Goal: Obtain resource: Download file/media

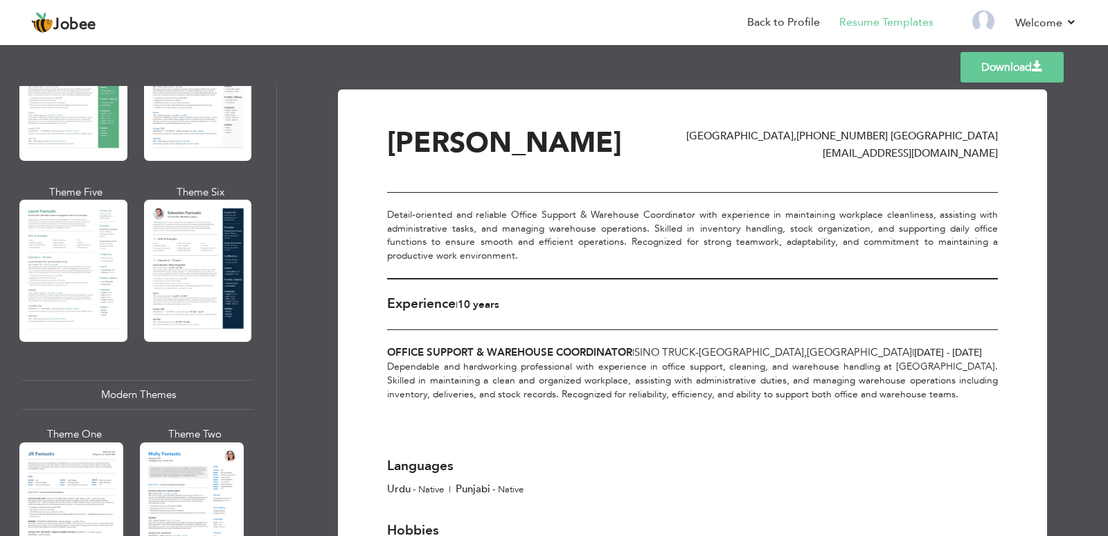
click at [978, 161] on div "[PERSON_NAME] [GEOGRAPHIC_DATA] , [PHONE_NUMBER] [GEOGRAPHIC_DATA] [EMAIL_ADDRE…" at bounding box center [692, 160] width 611 height 63
drag, startPoint x: 951, startPoint y: 155, endPoint x: 735, endPoint y: 157, distance: 215.5
click at [784, 161] on div "[PERSON_NAME] [GEOGRAPHIC_DATA] , [PHONE_NUMBER] [GEOGRAPHIC_DATA] [EMAIL_ADDRE…" at bounding box center [692, 145] width 611 height 33
click at [694, 166] on div "[PERSON_NAME] [GEOGRAPHIC_DATA] , [PHONE_NUMBER] [GEOGRAPHIC_DATA] [EMAIL_ADDRE…" at bounding box center [692, 160] width 611 height 63
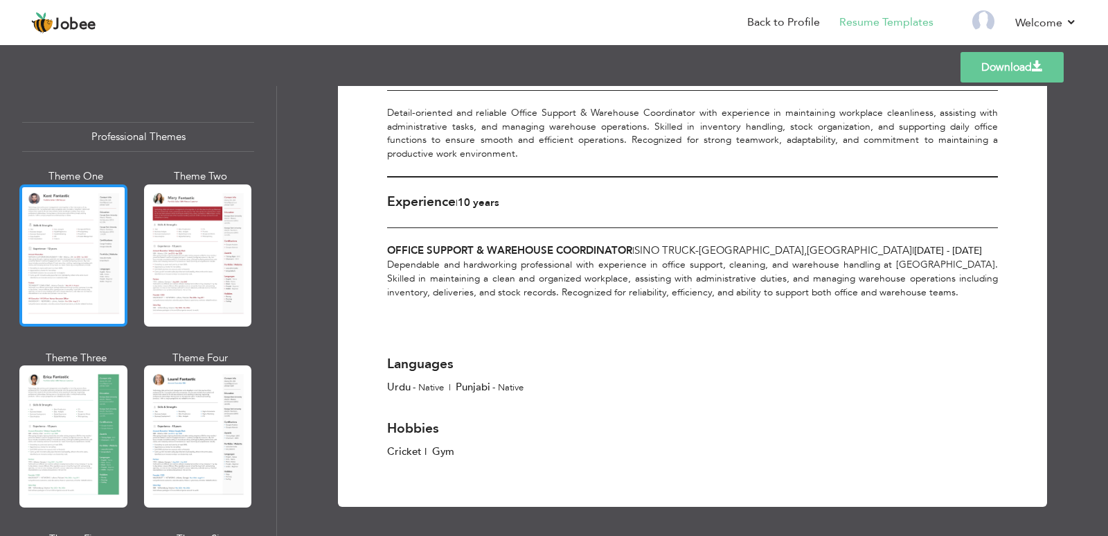
click at [71, 231] on div at bounding box center [73, 255] width 108 height 142
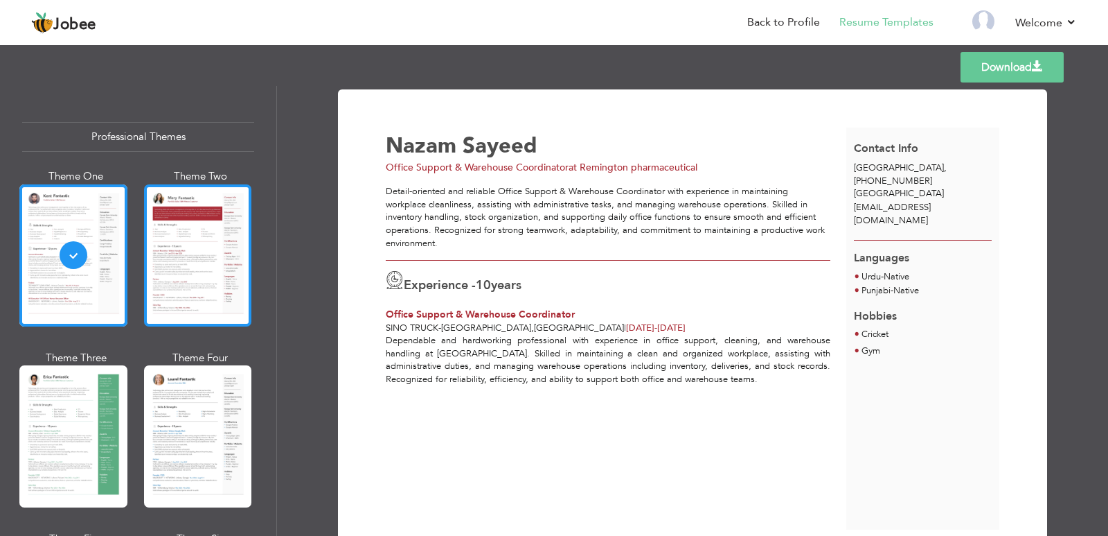
click at [220, 229] on div at bounding box center [198, 255] width 108 height 142
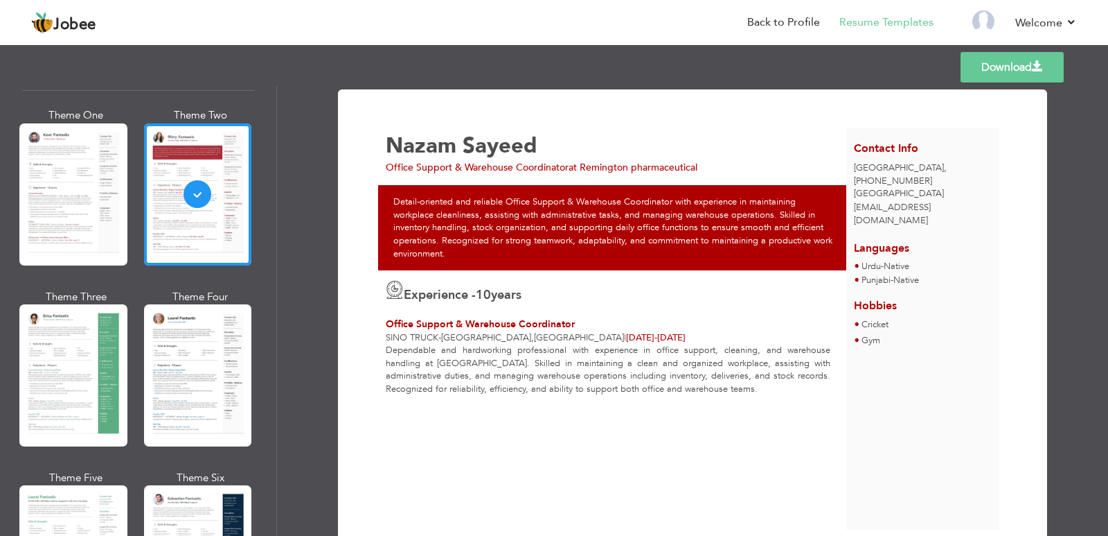
scroll to position [69, 0]
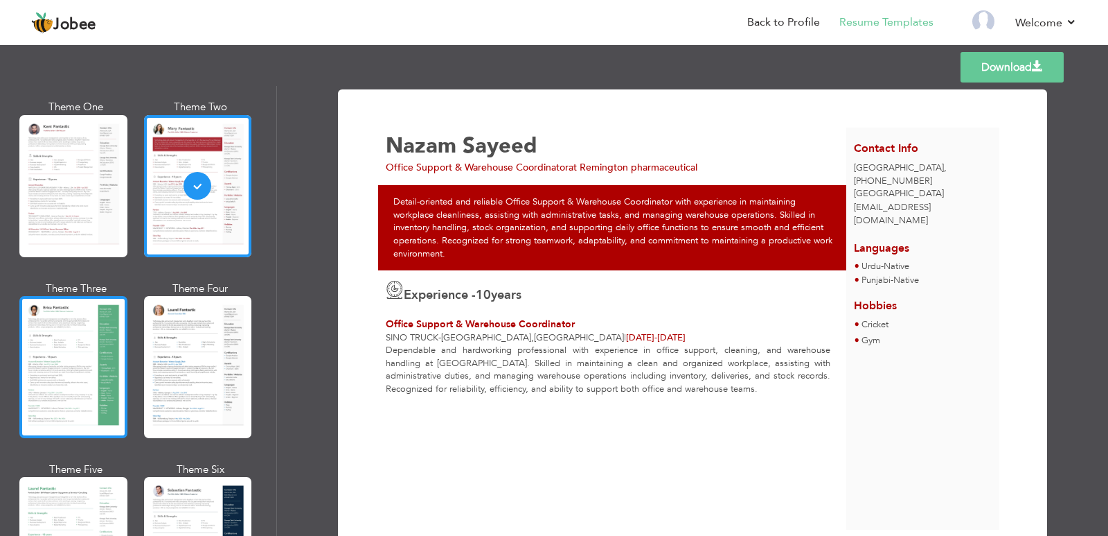
click at [101, 346] on div at bounding box center [73, 367] width 108 height 142
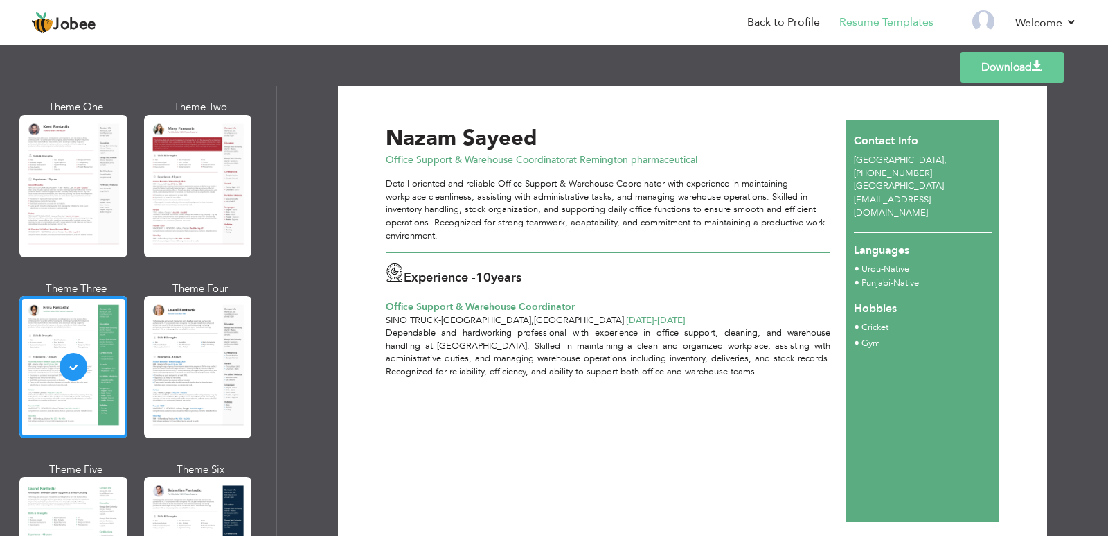
scroll to position [0, 0]
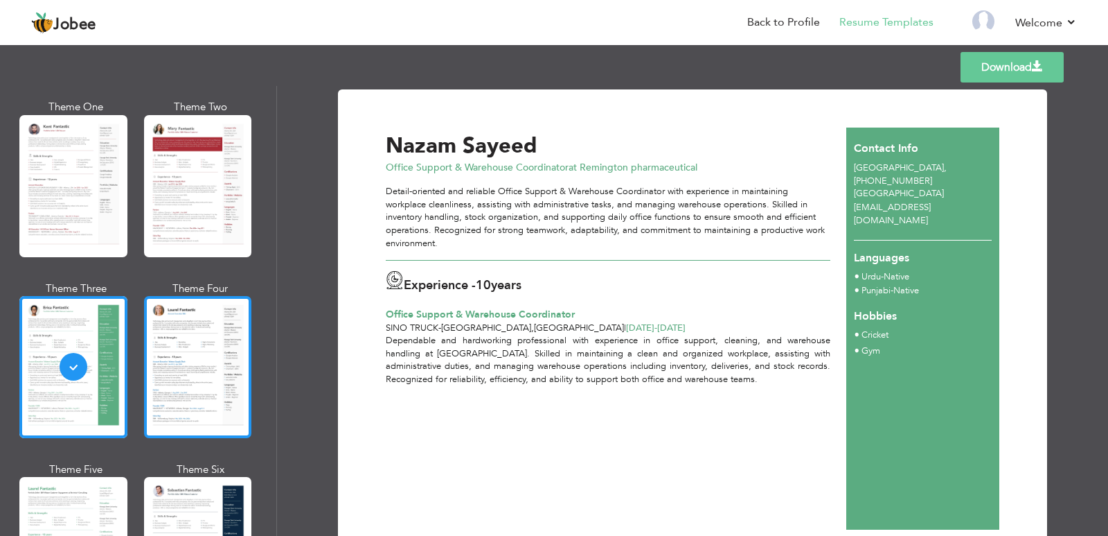
click at [188, 377] on div at bounding box center [198, 367] width 108 height 142
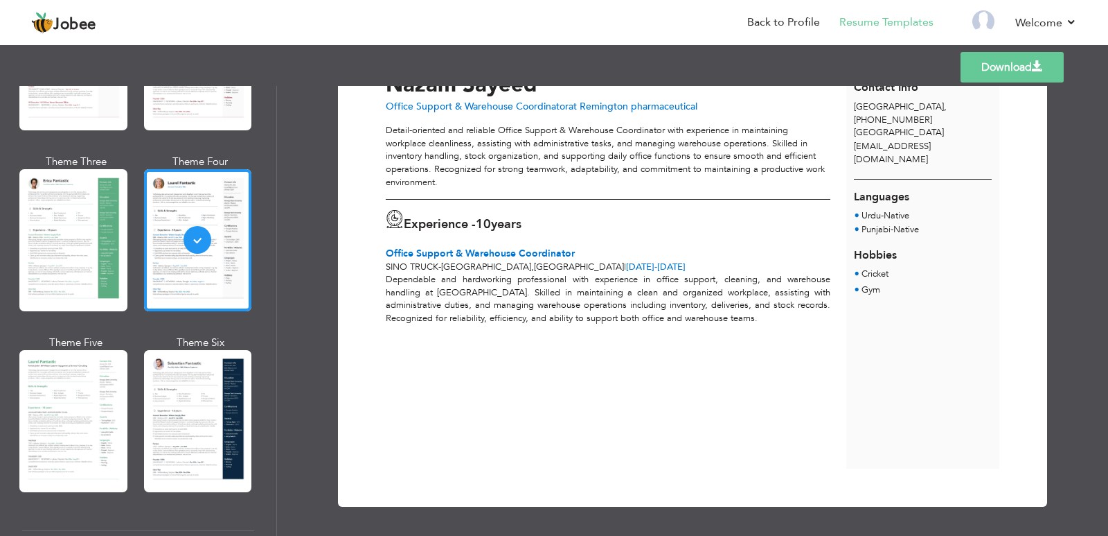
scroll to position [277, 0]
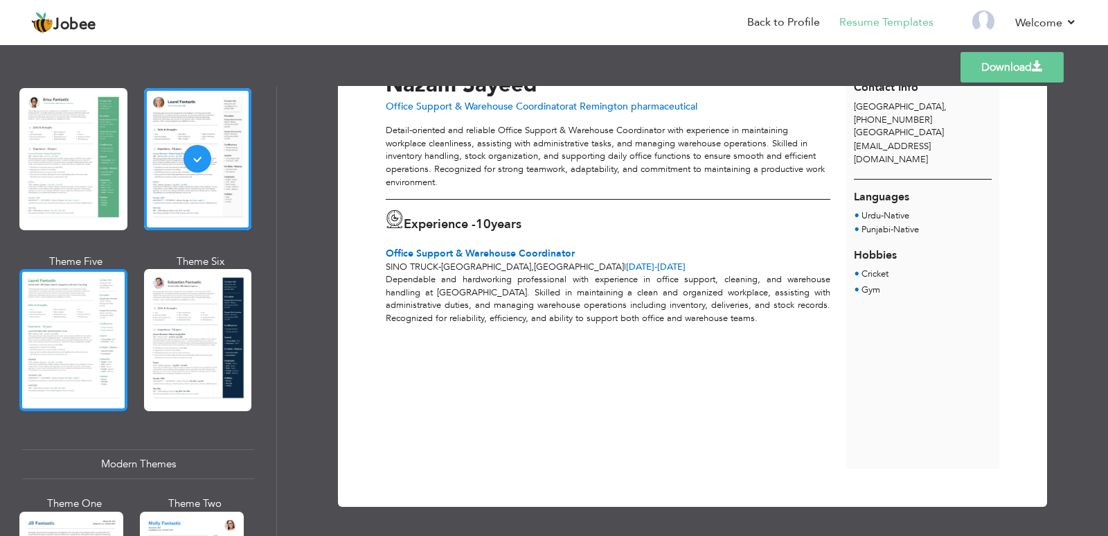
click at [80, 372] on div at bounding box center [73, 340] width 108 height 142
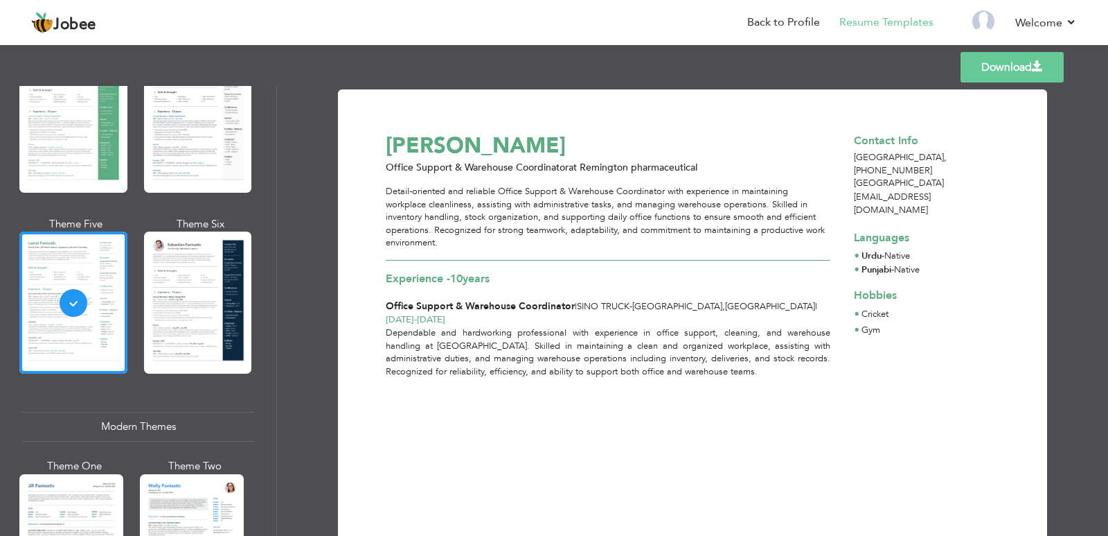
scroll to position [346, 0]
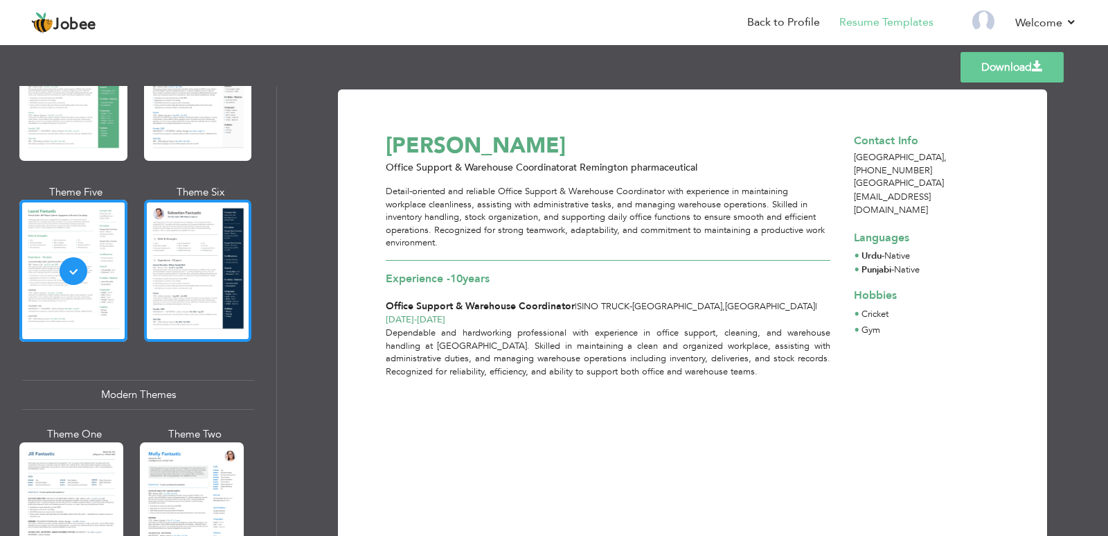
click at [215, 320] on div at bounding box center [198, 271] width 108 height 142
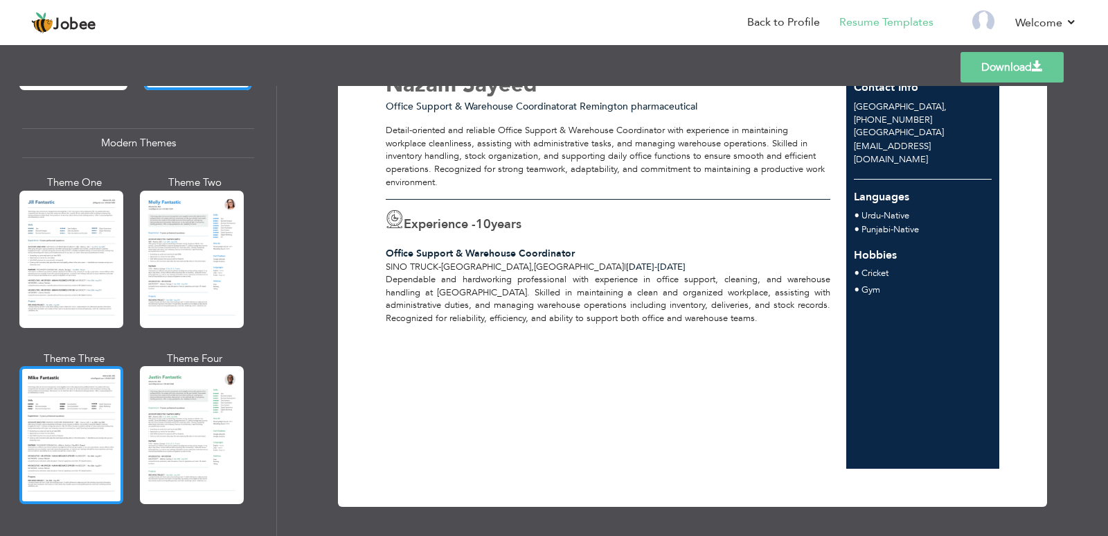
scroll to position [693, 0]
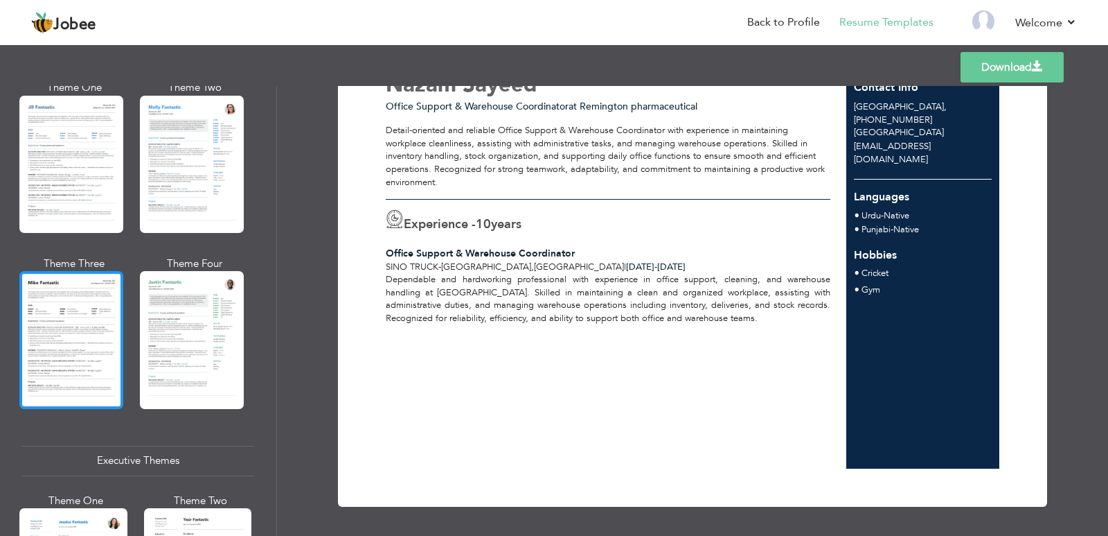
click at [96, 370] on div at bounding box center [71, 339] width 104 height 137
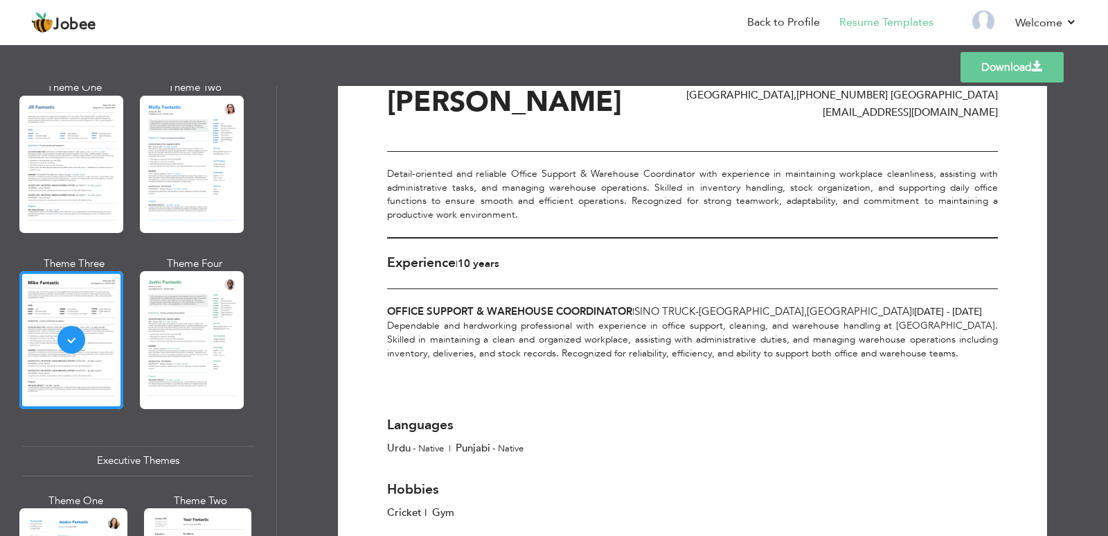
scroll to position [0, 0]
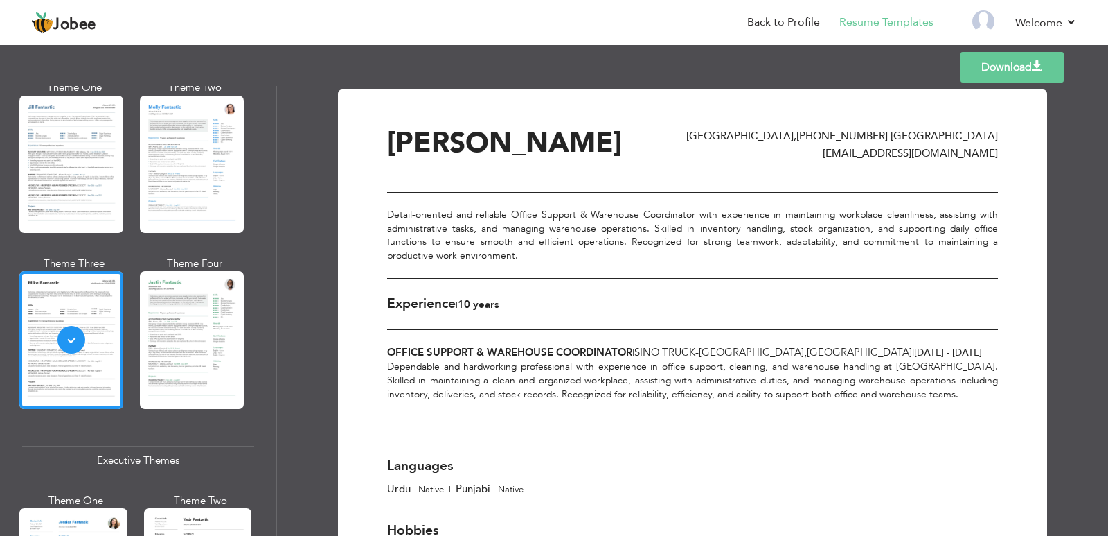
click at [736, 375] on div "Dependable and hardworking professional with experience in office support, clea…" at bounding box center [692, 380] width 611 height 41
click at [503, 194] on div "Detail-oriented and reliable Office Support & Warehouse Coordinator with experi…" at bounding box center [692, 235] width 611 height 87
click at [545, 230] on div "Detail-oriented and reliable Office Support & Warehouse Coordinator with experi…" at bounding box center [692, 235] width 611 height 87
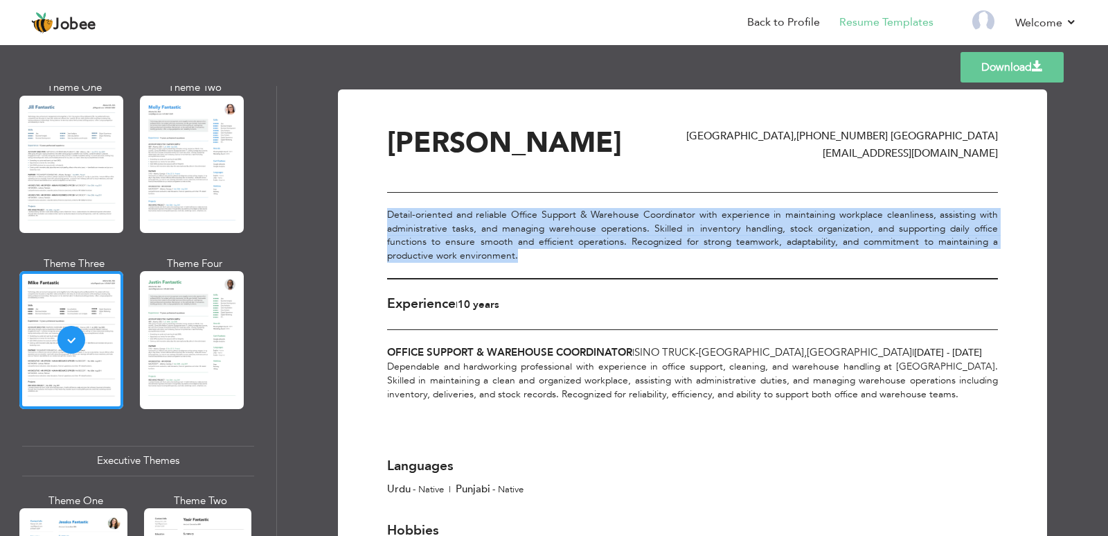
click at [545, 230] on div "Detail-oriented and reliable Office Support & Warehouse Coordinator with experi…" at bounding box center [692, 235] width 611 height 87
click at [559, 231] on div "Detail-oriented and reliable Office Support & Warehouse Coordinator with experi…" at bounding box center [692, 235] width 611 height 87
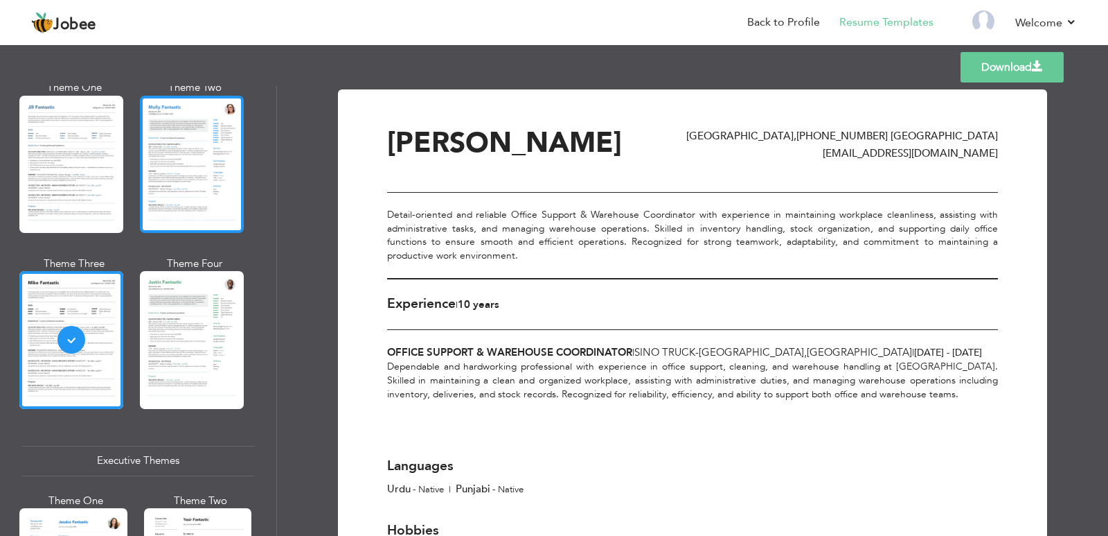
click at [148, 195] on div at bounding box center [192, 164] width 104 height 137
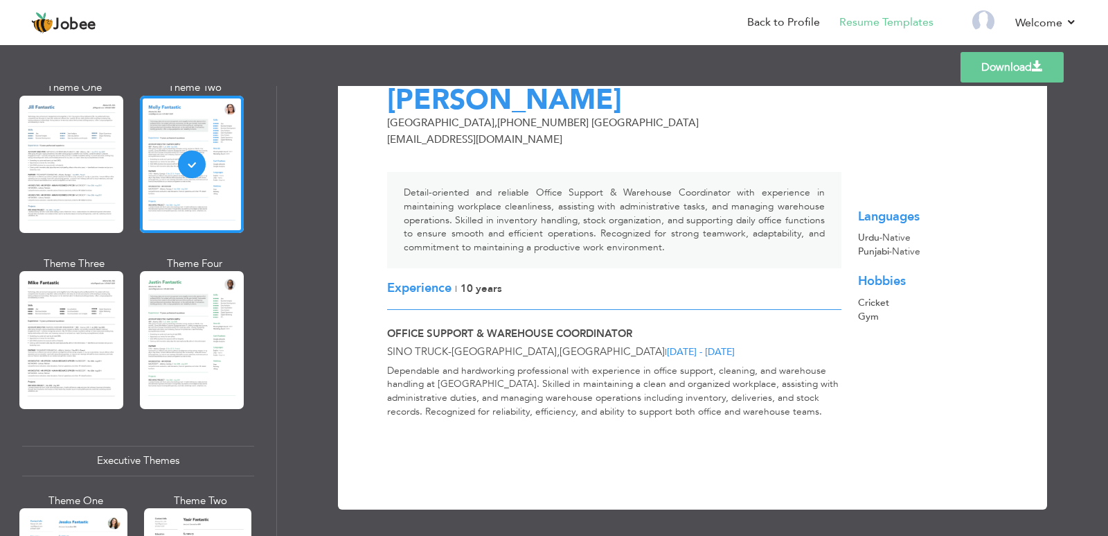
scroll to position [46, 0]
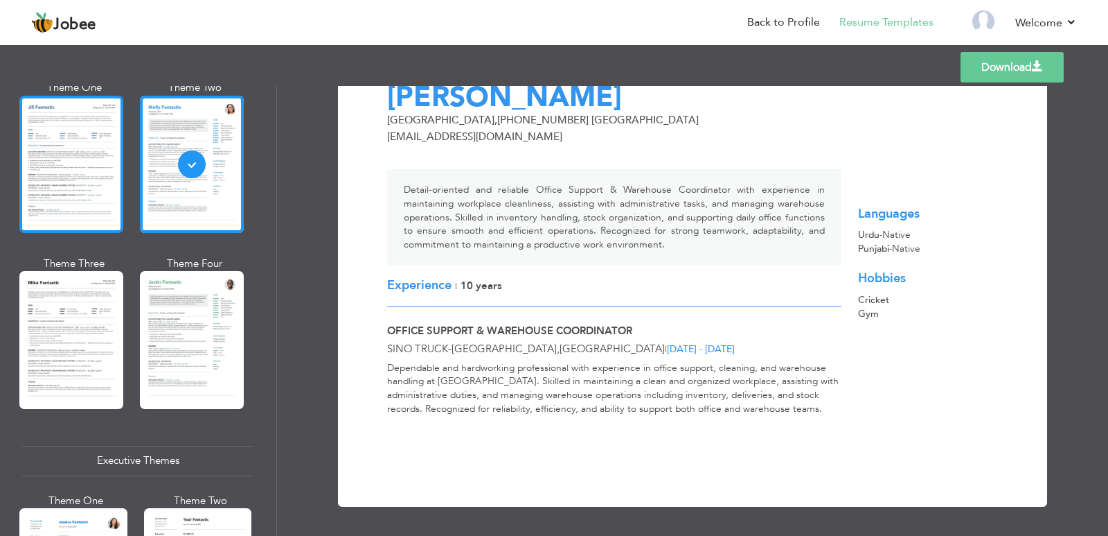
click at [108, 193] on div at bounding box center [71, 164] width 104 height 137
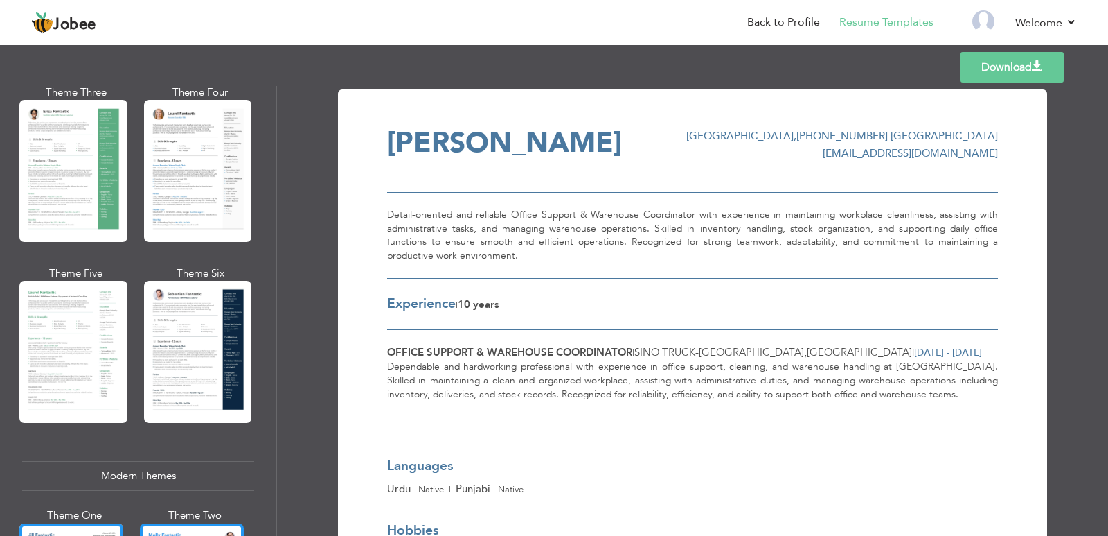
scroll to position [0, 0]
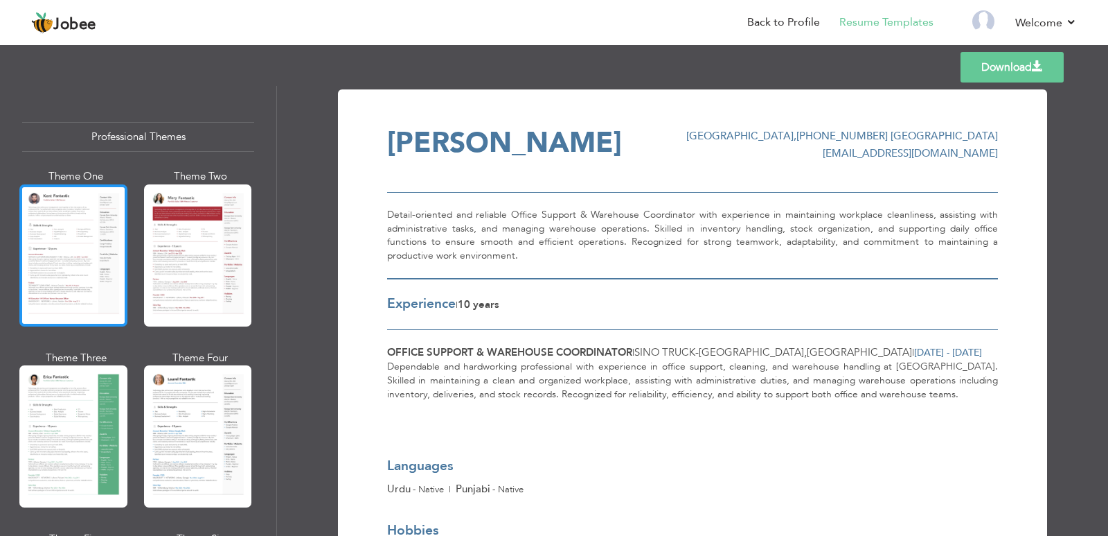
click at [59, 267] on div at bounding box center [73, 255] width 108 height 142
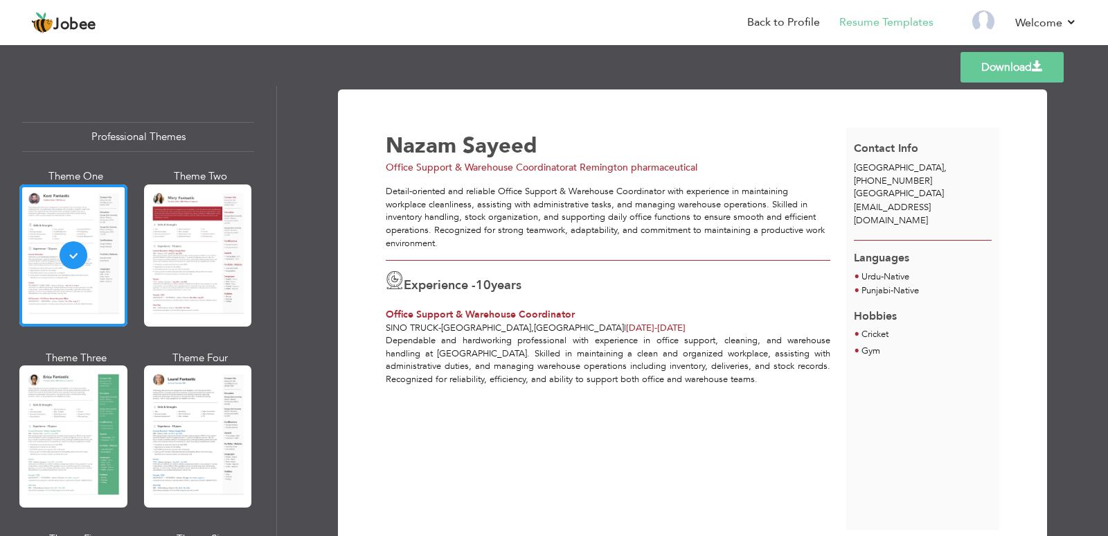
click at [1003, 76] on link "Download" at bounding box center [1012, 67] width 103 height 30
